Goal: Obtain resource: Download file/media

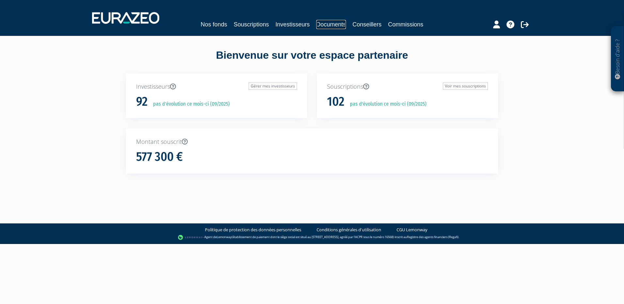
click at [326, 26] on link "Documents" at bounding box center [331, 24] width 30 height 9
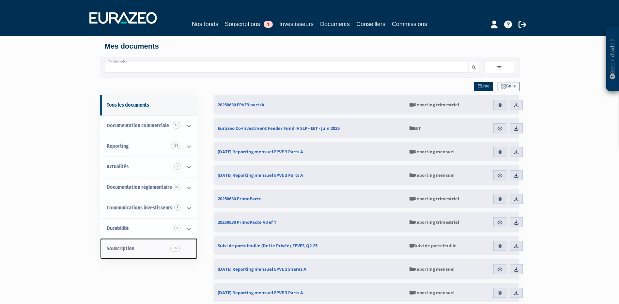
click at [131, 248] on span "Souscription 517" at bounding box center [121, 248] width 28 height 6
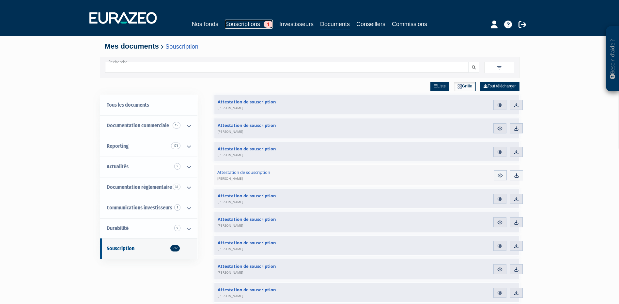
click at [232, 22] on link "Souscriptions 1" at bounding box center [249, 24] width 48 height 9
click at [520, 22] on icon at bounding box center [523, 25] width 8 height 8
